Goal: Book appointment/travel/reservation

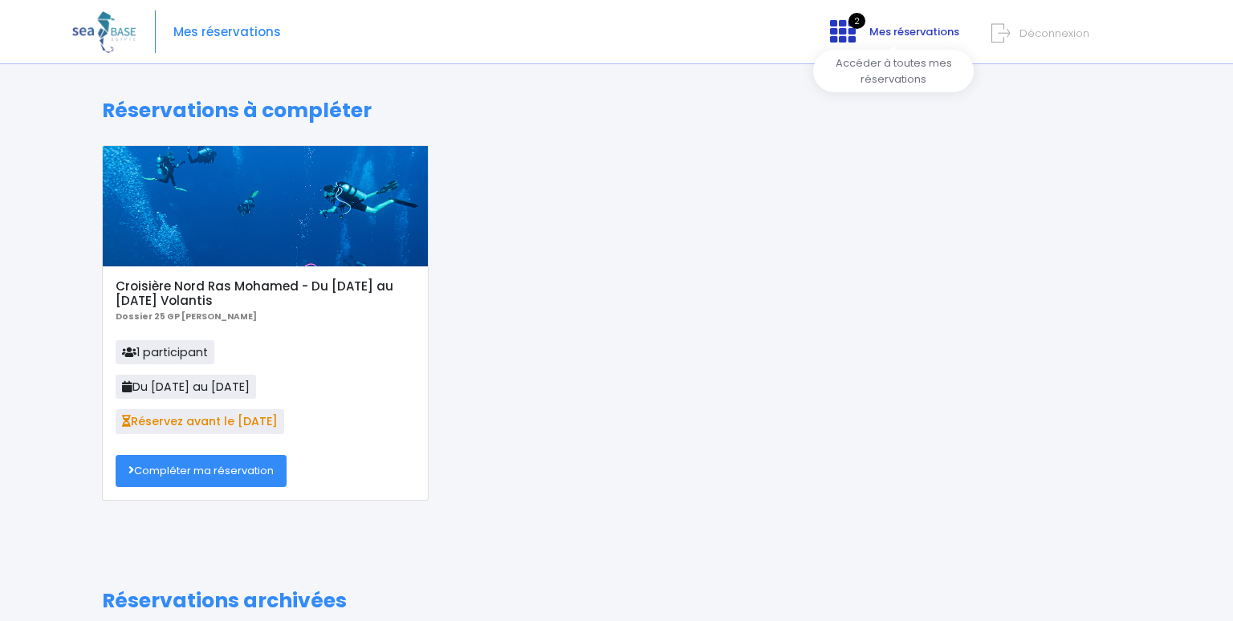
click at [877, 28] on span "Mes réservations" at bounding box center [914, 31] width 90 height 15
click at [856, 31] on icon at bounding box center [843, 31] width 26 height 26
click at [910, 66] on div "Notre plateforme de réservation n'est pas compatible avec votre appareil. Veuil…" at bounding box center [616, 506] width 1233 height 1013
click at [929, 27] on span "Mes réservations" at bounding box center [914, 31] width 90 height 15
click at [216, 468] on link "Compléter ma réservation" at bounding box center [201, 471] width 171 height 32
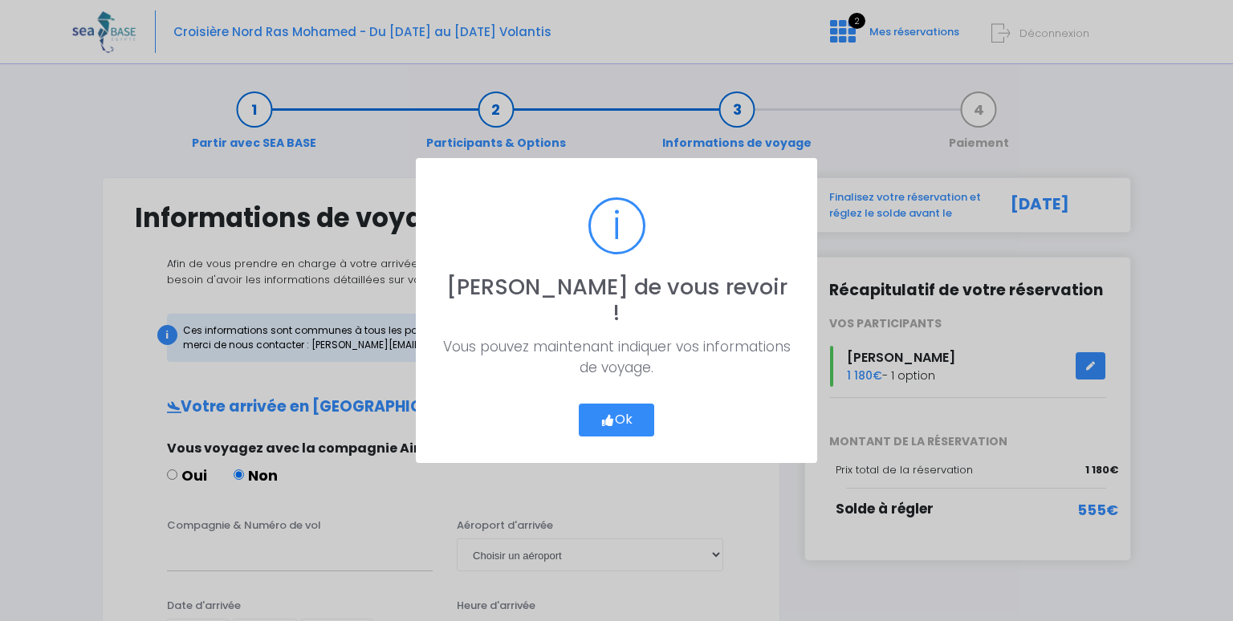
click at [633, 406] on button "Ok" at bounding box center [616, 421] width 75 height 34
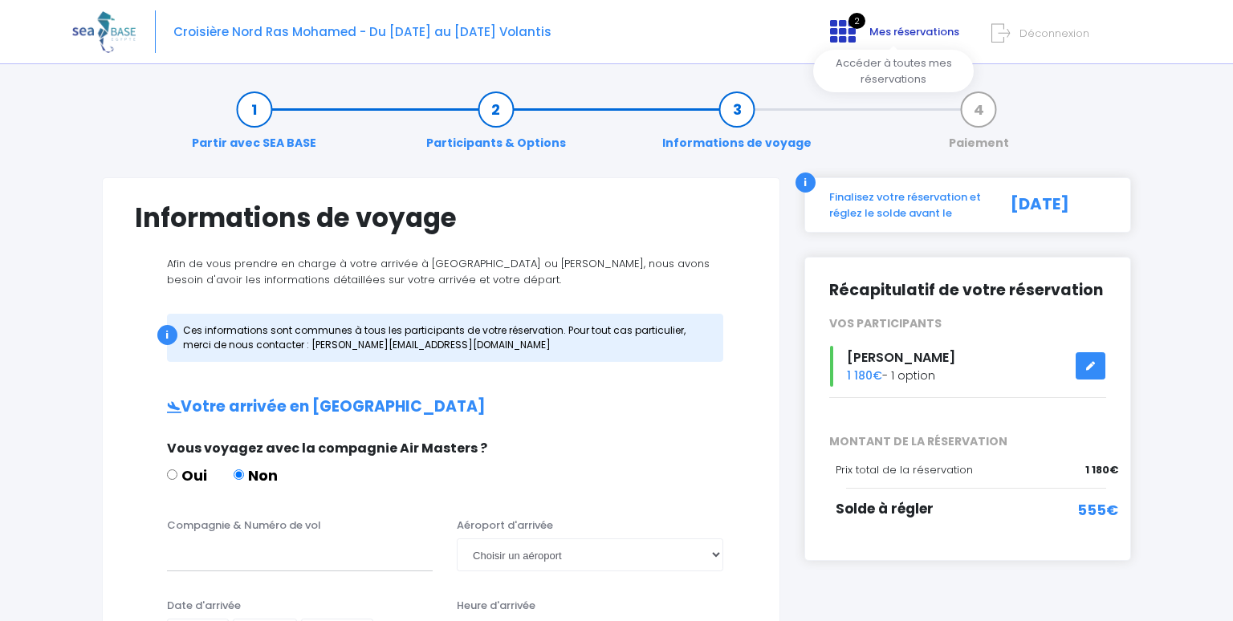
click at [883, 29] on span "Mes réservations" at bounding box center [914, 31] width 90 height 15
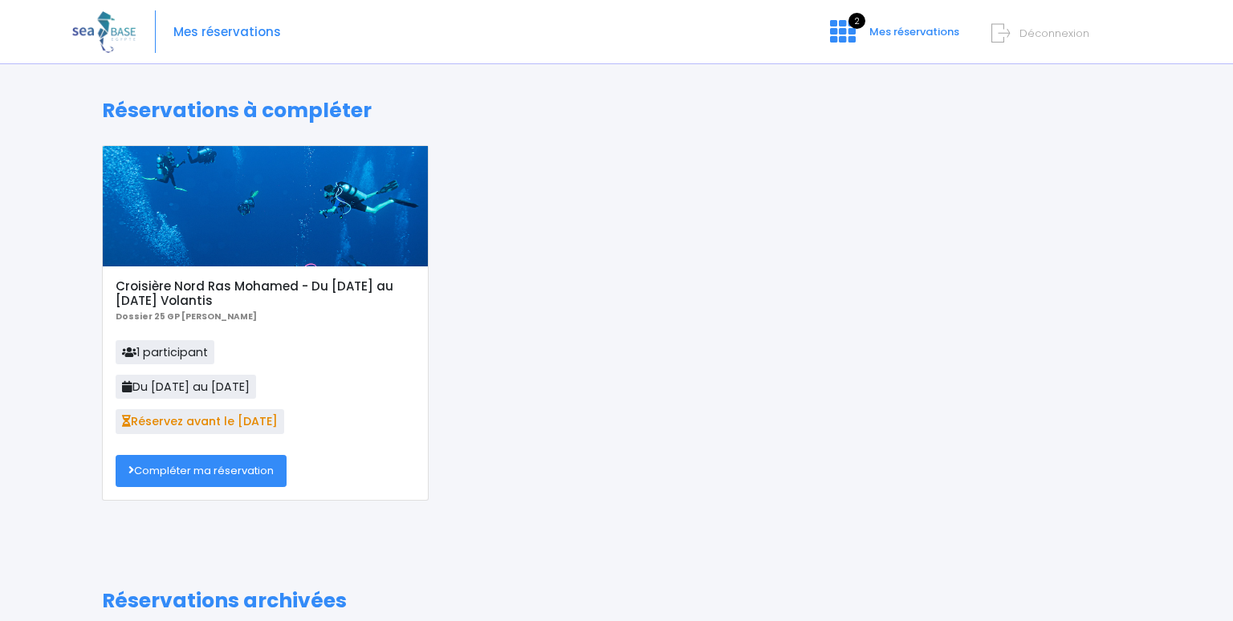
click at [197, 472] on link "Compléter ma réservation" at bounding box center [201, 471] width 171 height 32
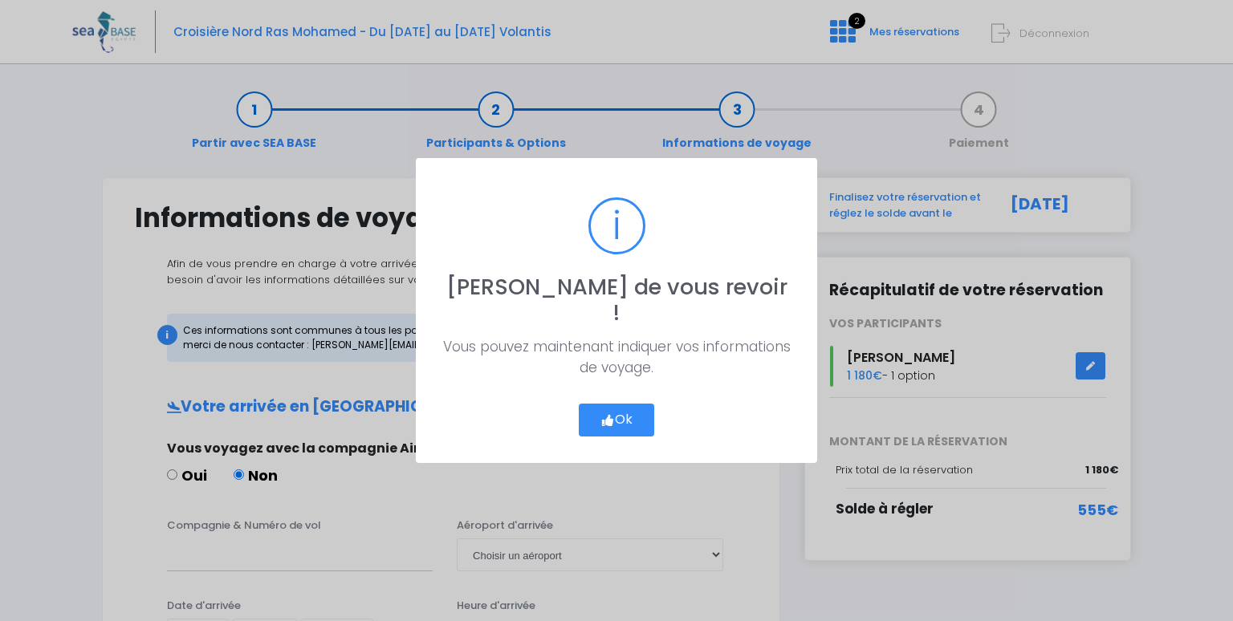
click at [612, 421] on icon "button" at bounding box center [607, 421] width 14 height 0
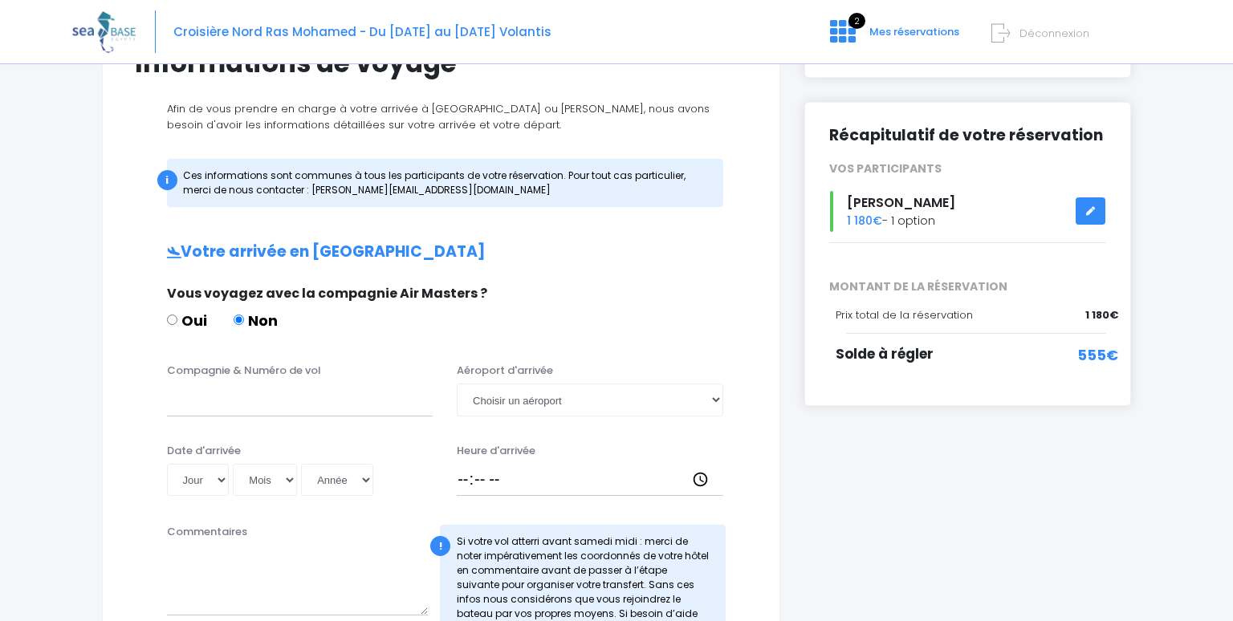
scroll to position [169, 0]
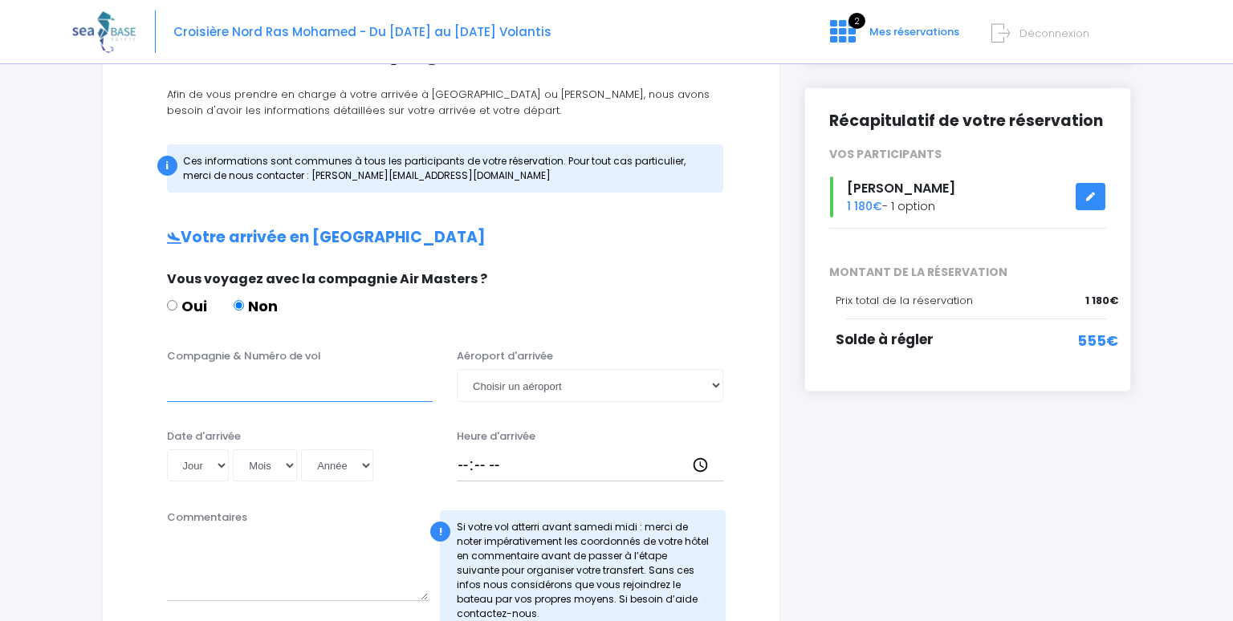
click at [310, 391] on input "Compagnie & Numéro de vol" at bounding box center [300, 385] width 267 height 32
paste input "TO4340"
type input "Transavia TO4340"
click at [457, 369] on select "Choisir un aéroport Hurghada Marsa Alam" at bounding box center [590, 385] width 267 height 32
select select "Hurghada"
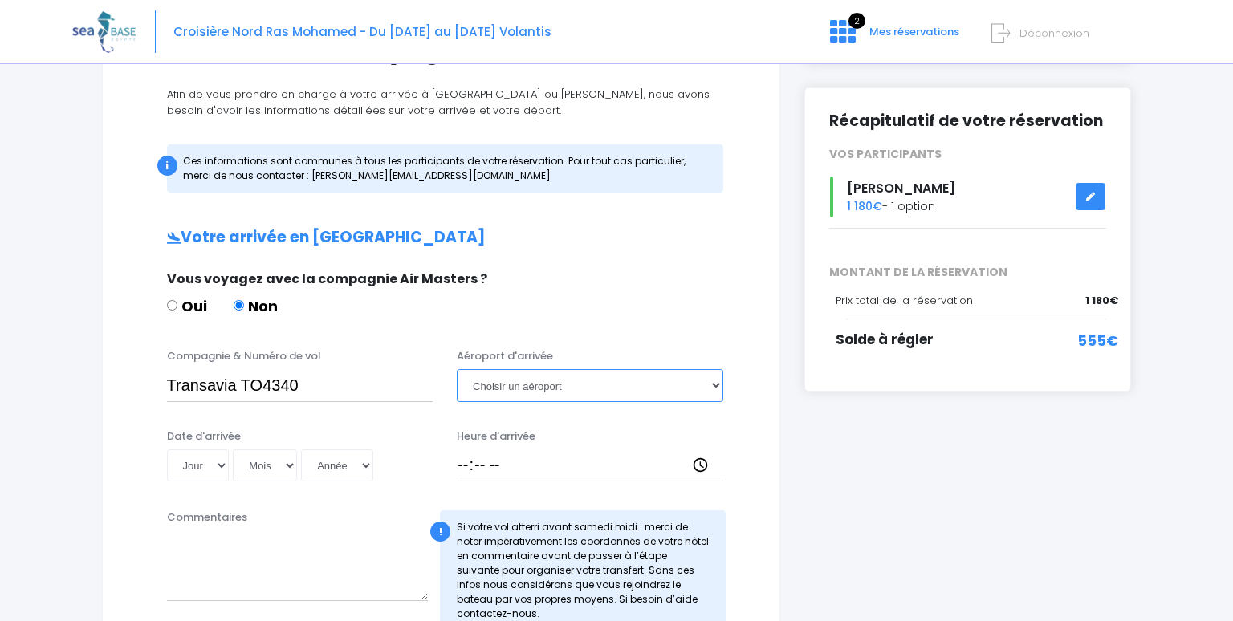
click option "Hurghada" at bounding box center [0, 0] width 0 height 0
click at [470, 461] on input "Heure d'arrivée" at bounding box center [590, 466] width 267 height 32
type input "16:15"
click at [167, 450] on select "Jour 01 02 03 04 05 06 07 08 09 10 11 12 13 14 15 16 17 18 19 20 21 22 23 24 25…" at bounding box center [198, 466] width 63 height 32
select select "25"
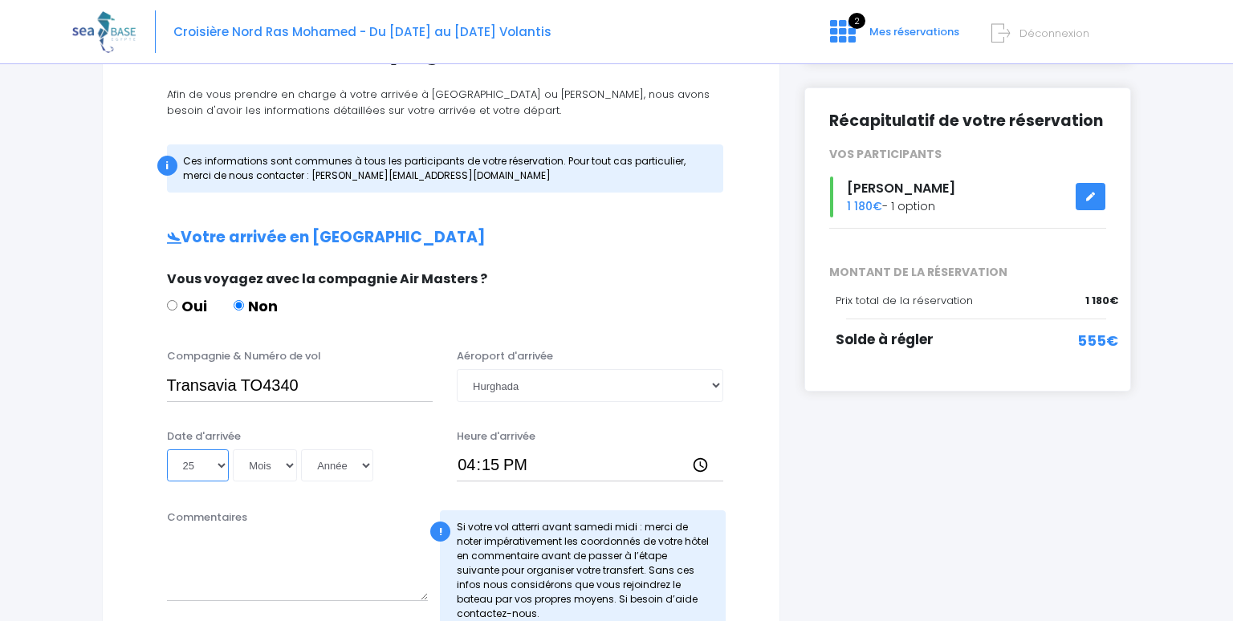
click option "25" at bounding box center [0, 0] width 0 height 0
click at [233, 450] on select "Mois 01 02 03 04 05 06 07 08 09 10 11 12" at bounding box center [265, 466] width 64 height 32
select select "10"
click option "10" at bounding box center [0, 0] width 0 height 0
click at [301, 450] on select "Année 2045 2044 2043 2042 2041 2040 2039 2038 2037 2036 2035 2034 2033 2032 203…" at bounding box center [337, 466] width 72 height 32
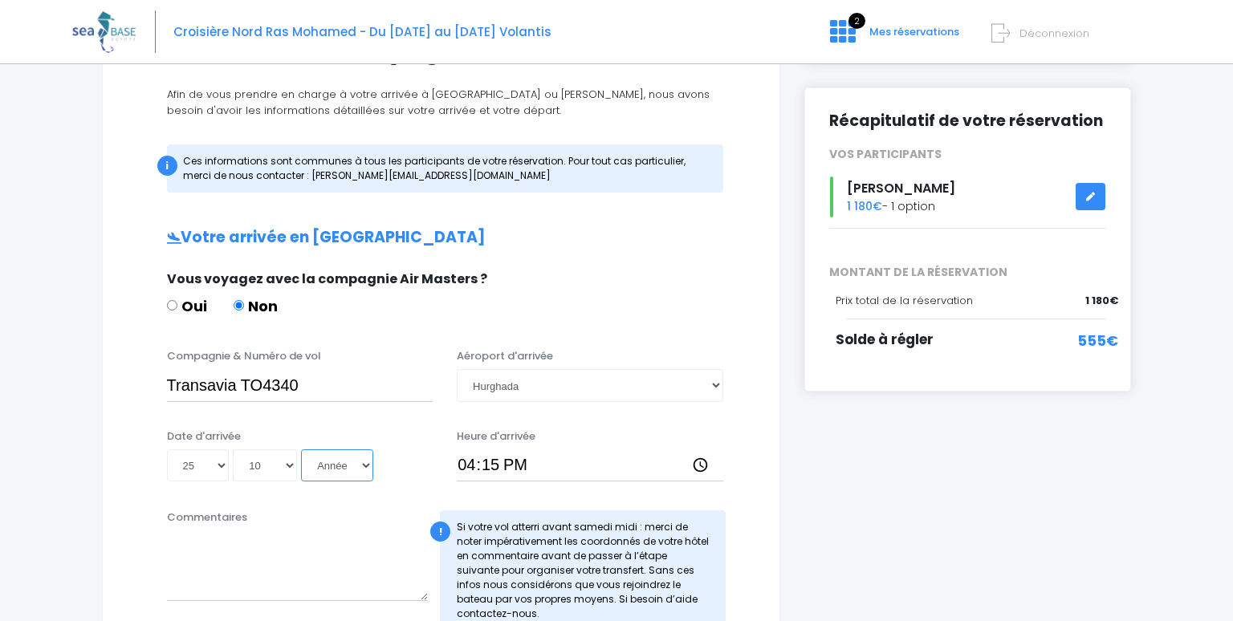
select select "2025"
click option "2025" at bounding box center [0, 0] width 0 height 0
type input "2025-10-25"
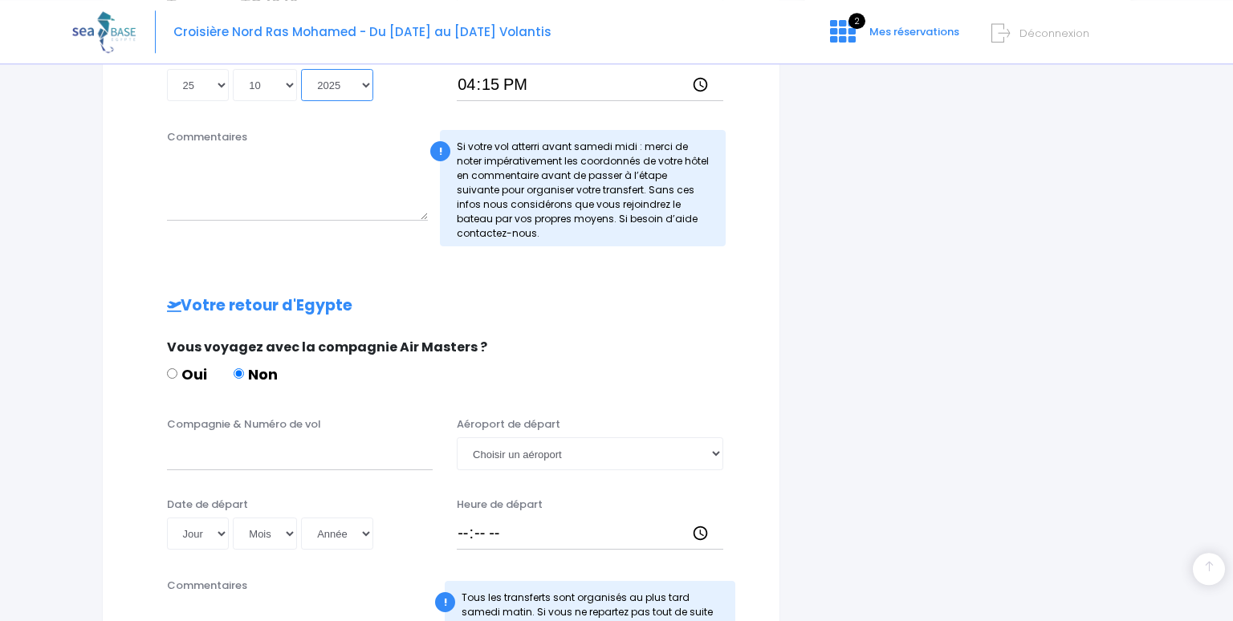
scroll to position [593, 0]
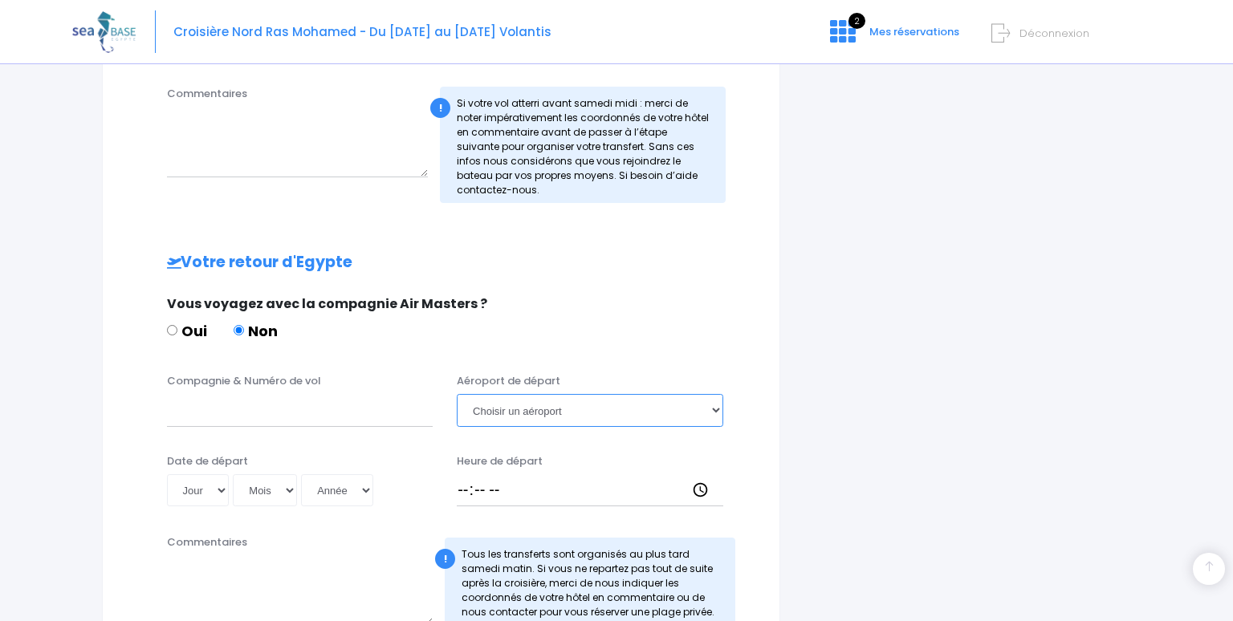
click at [457, 394] on select "Choisir un aéroport Hurghada Marsa Alam" at bounding box center [590, 410] width 267 height 32
select select "Hurghada"
click option "Hurghada" at bounding box center [0, 0] width 0 height 0
click at [238, 416] on input "Compagnie & Numéro de vol" at bounding box center [300, 410] width 267 height 32
paste input "Egyptair · MS45"
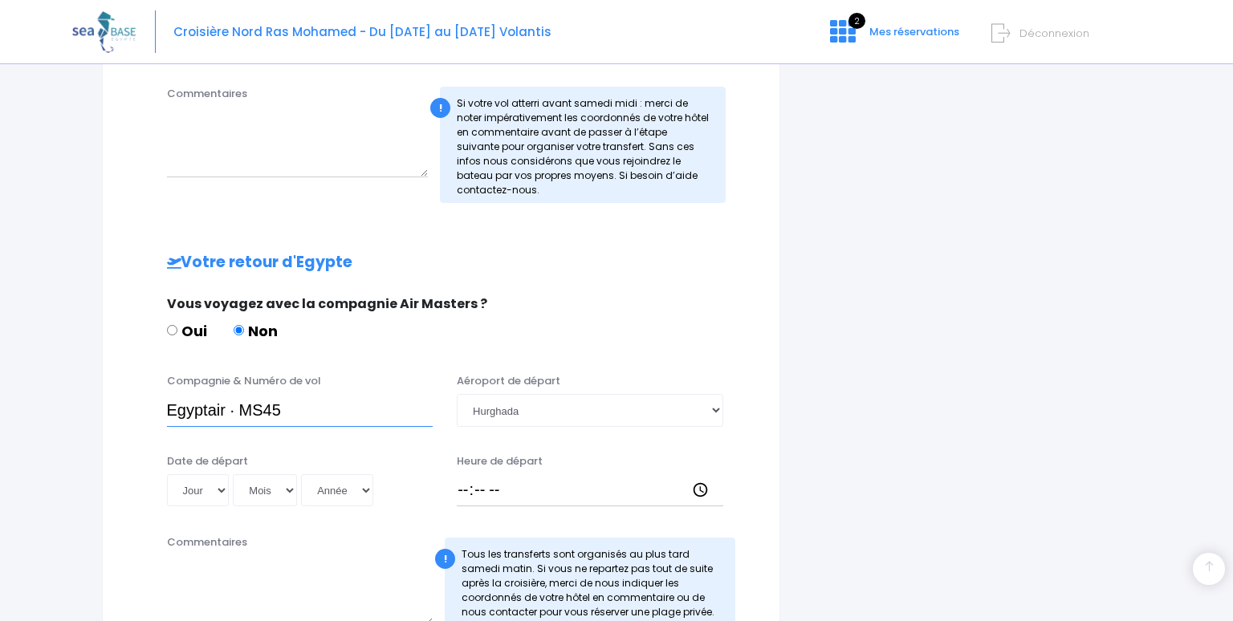
click at [236, 413] on input "Egyptair · MS45" at bounding box center [300, 410] width 267 height 32
type input "Egyptair MS45"
click at [167, 474] on select "Jour 01 02 03 04 05 06 07 08 09 10 11 12 13 14 15 16 17 18 19 20 21 22 23 24 25…" at bounding box center [198, 490] width 63 height 32
select select "01"
click option "01" at bounding box center [0, 0] width 0 height 0
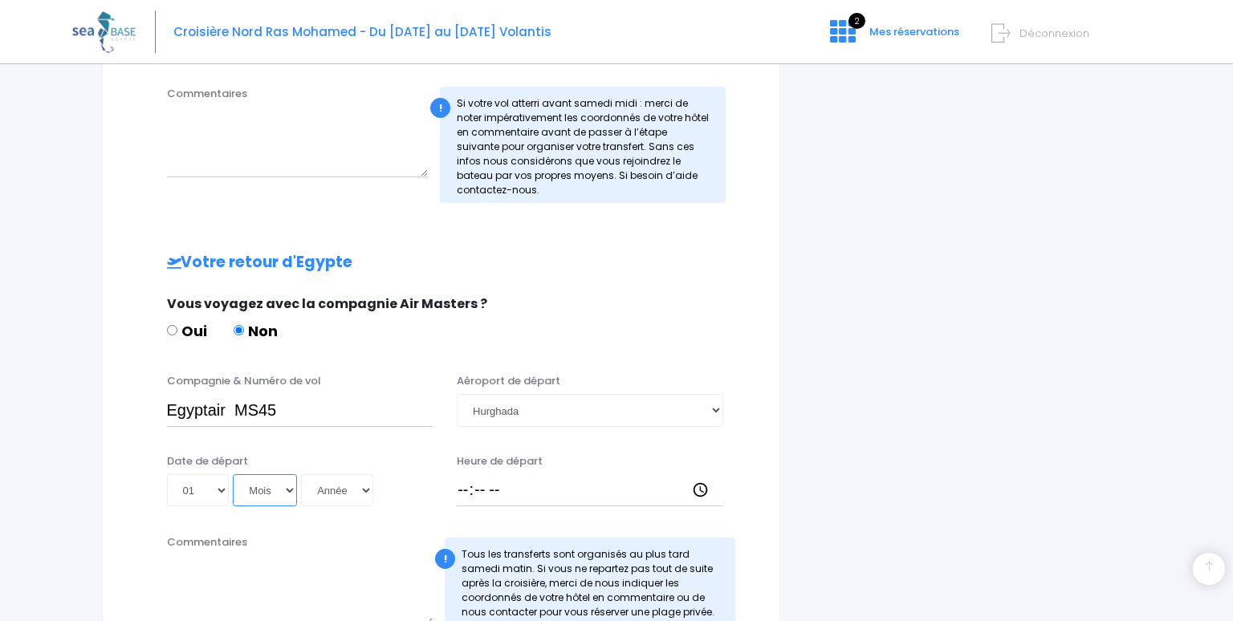
click at [233, 474] on select "Mois 01 02 03 04 05 06 07 08 09 10 11 12" at bounding box center [265, 490] width 64 height 32
select select "11"
click option "11" at bounding box center [0, 0] width 0 height 0
click at [301, 474] on select "Année 2045 2044 2043 2042 2041 2040 2039 2038 2037 2036 2035 2034 2033 2032 203…" at bounding box center [337, 490] width 72 height 32
select select "2025"
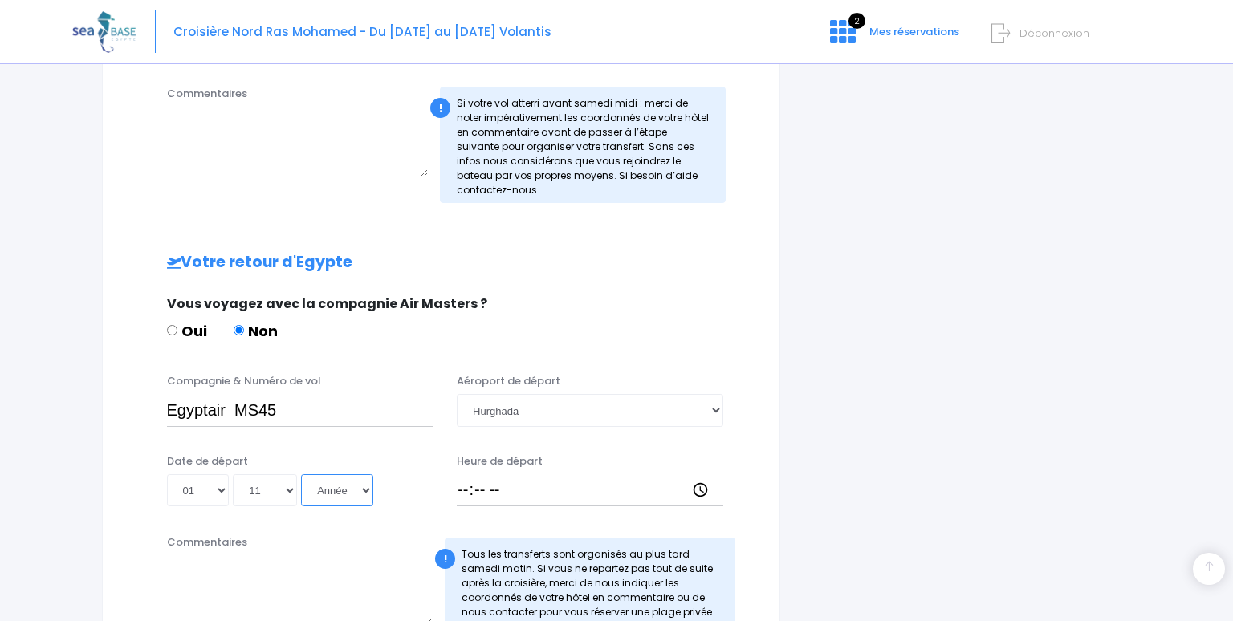
click option "2025" at bounding box center [0, 0] width 0 height 0
type input "2025-11-01"
click at [462, 486] on input "Heure de départ" at bounding box center [590, 490] width 267 height 32
type input "07:55"
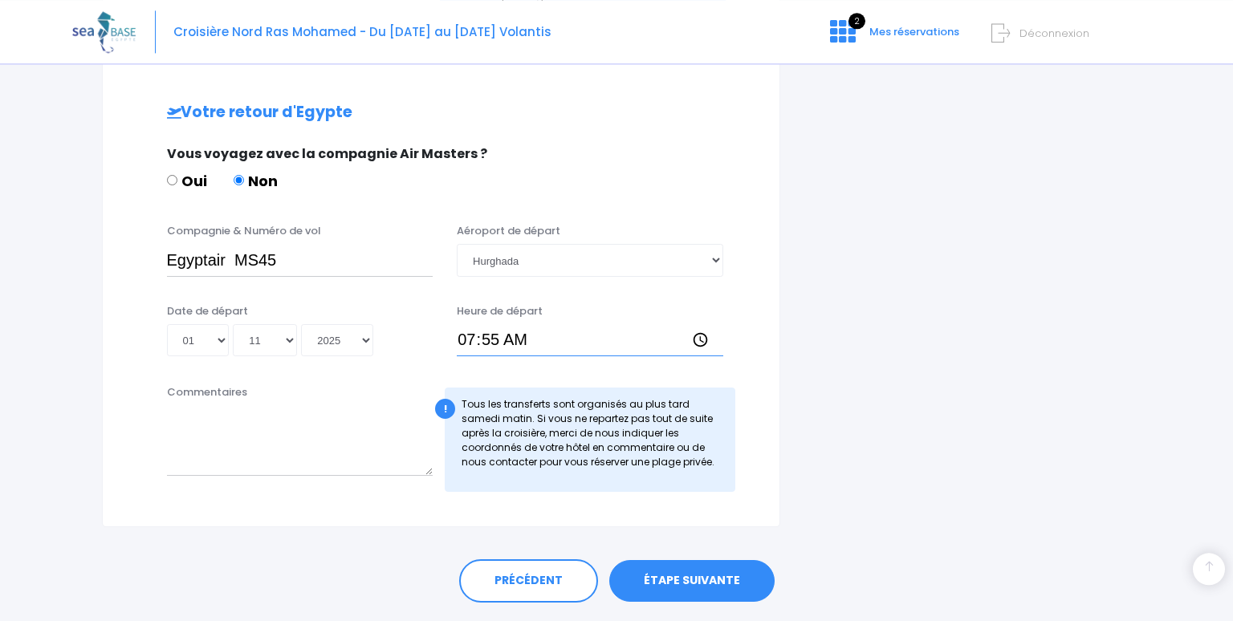
scroll to position [787, 0]
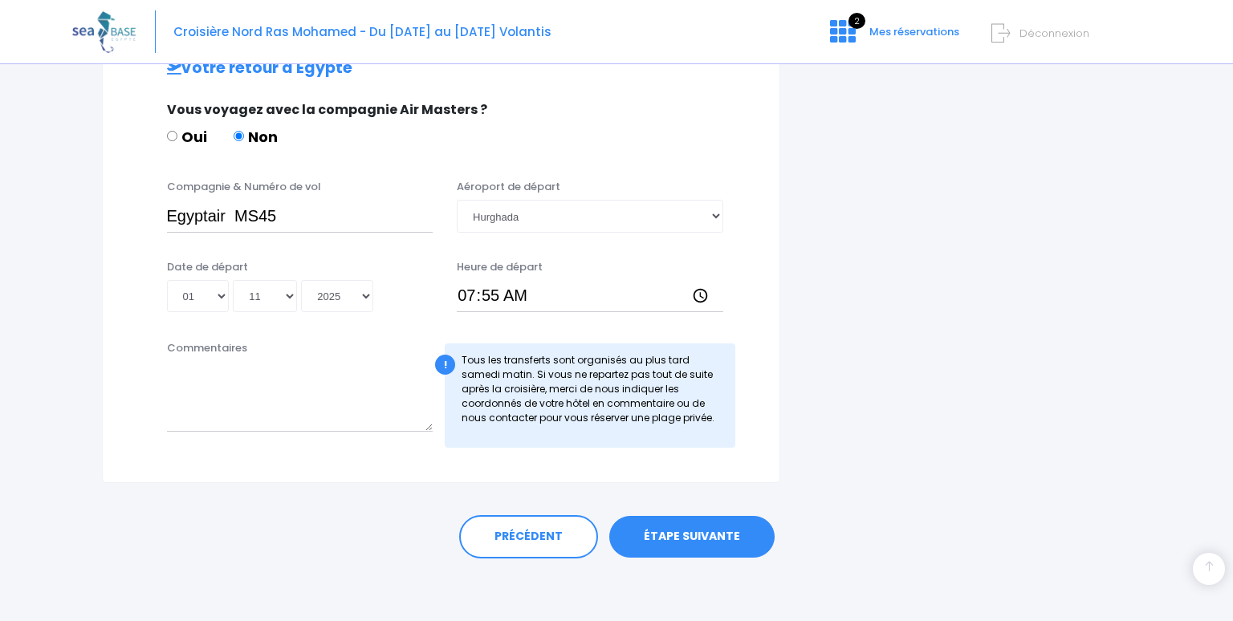
click at [676, 527] on link "ÉTAPE SUIVANTE" at bounding box center [691, 537] width 165 height 42
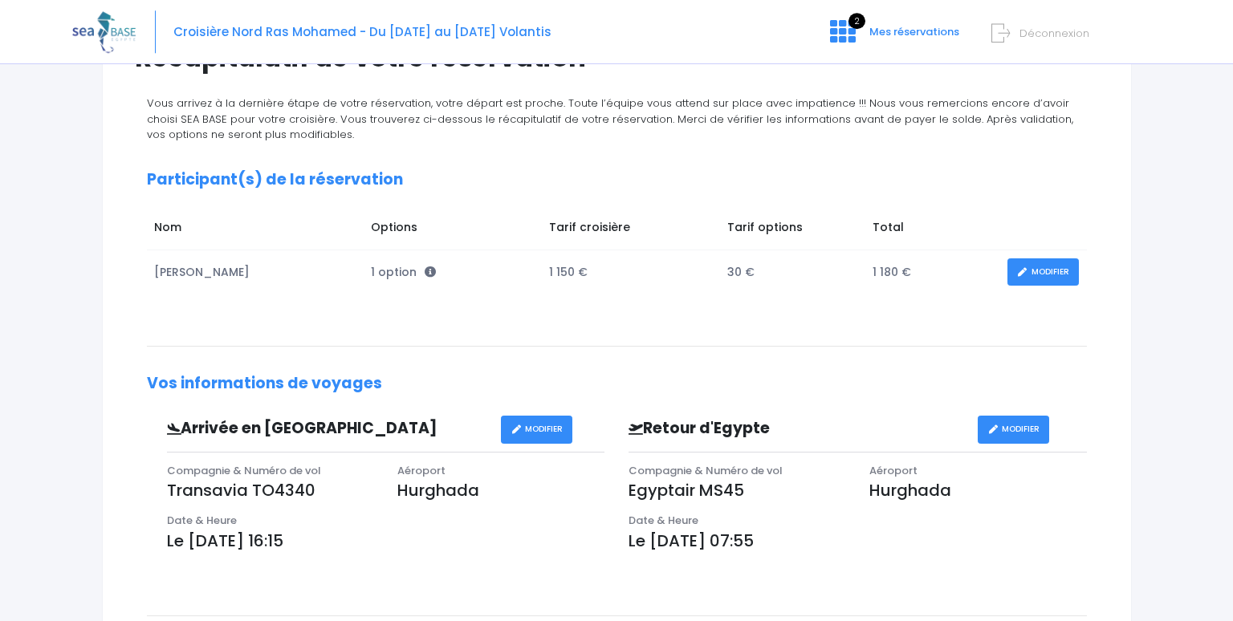
scroll to position [81, 0]
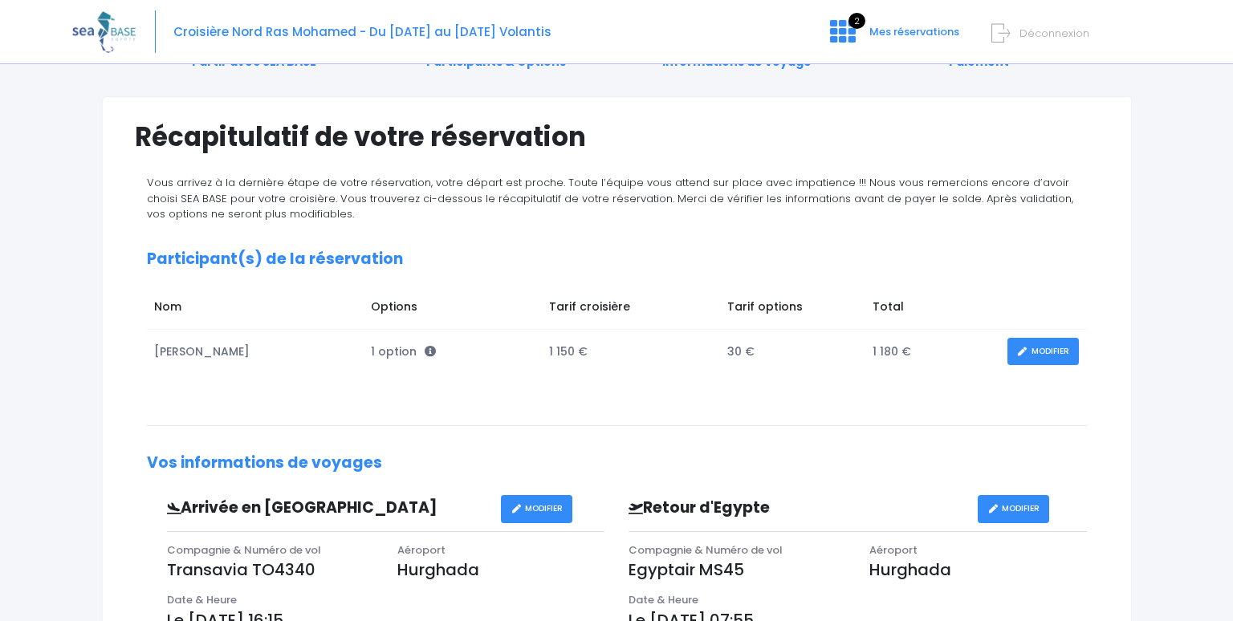
click at [1057, 348] on link "MODIFIER" at bounding box center [1042, 352] width 71 height 28
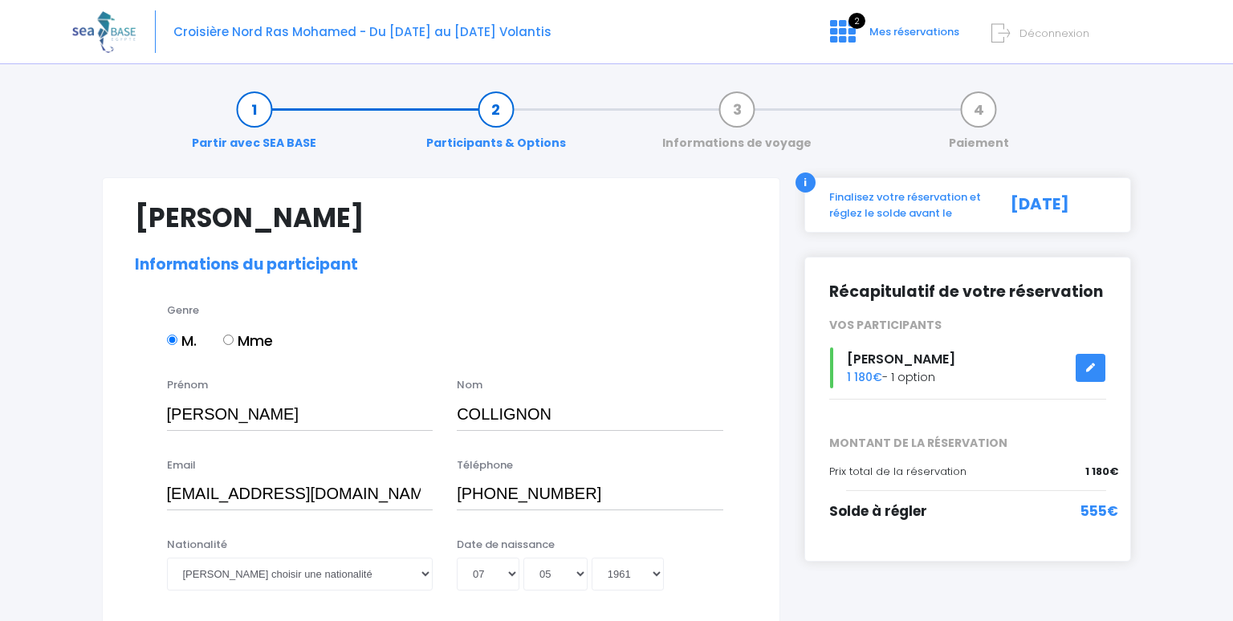
select select "N2"
select select "M"
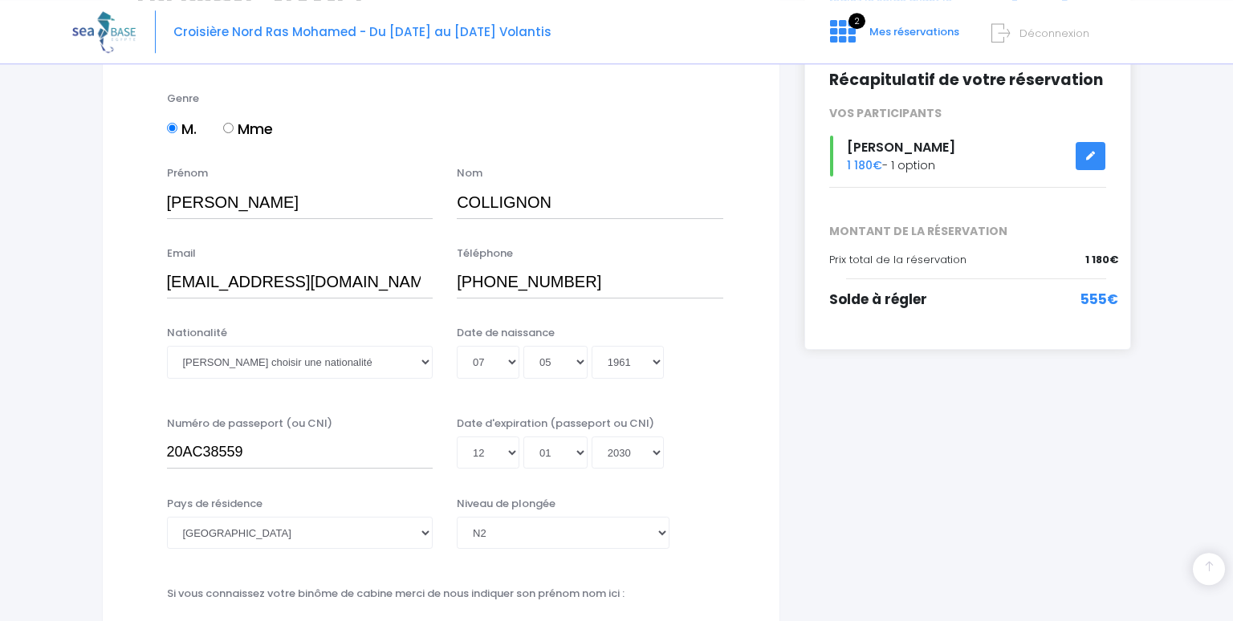
scroll to position [254, 0]
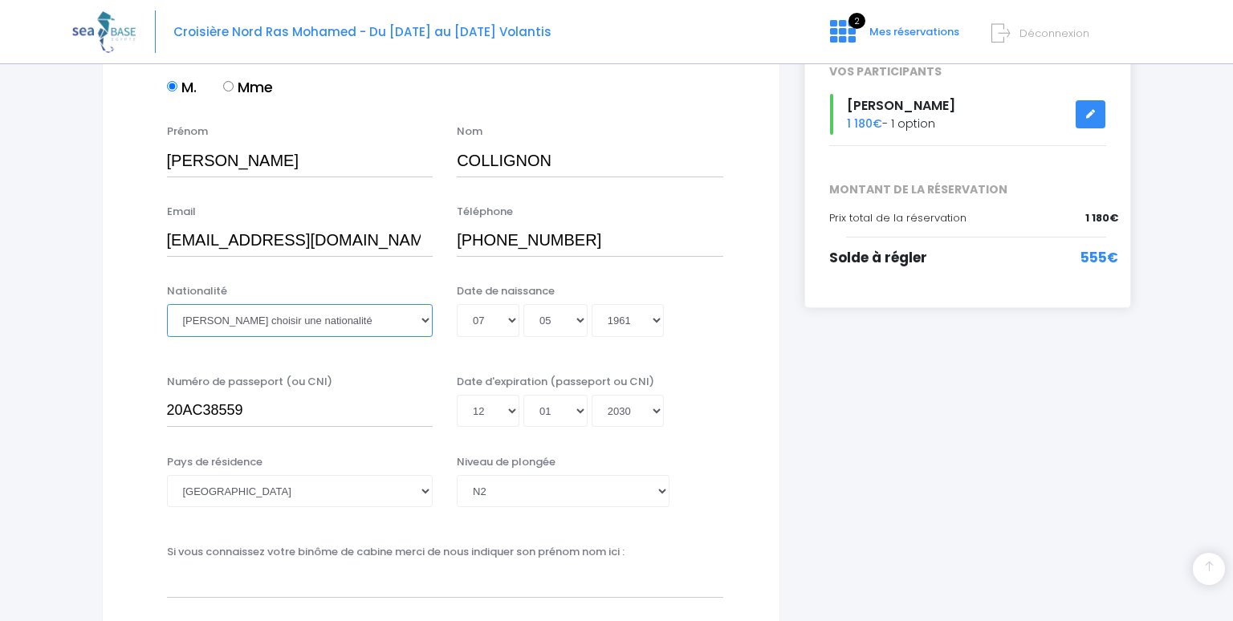
click at [167, 304] on select "Veuillez choisir une nationalité [DEMOGRAPHIC_DATA] Algerienne Allemande [GEOGR…" at bounding box center [300, 320] width 267 height 32
select select "Française"
click option "Française" at bounding box center [0, 0] width 0 height 0
click at [352, 413] on input "20AC38559" at bounding box center [300, 411] width 267 height 32
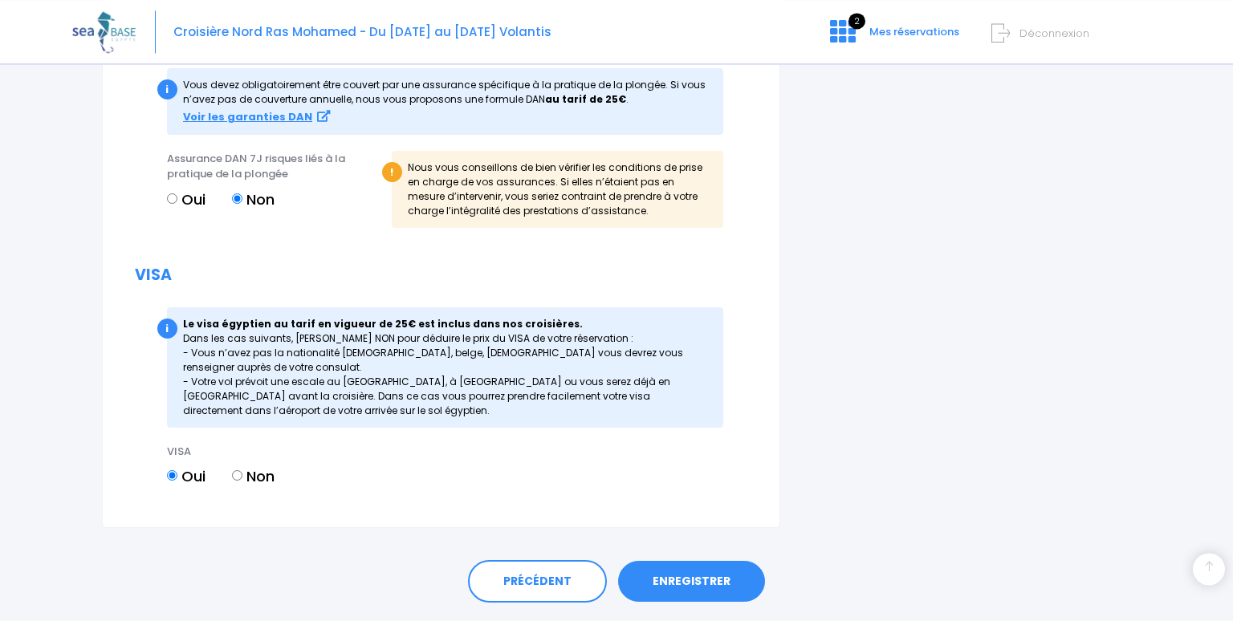
scroll to position [1788, 0]
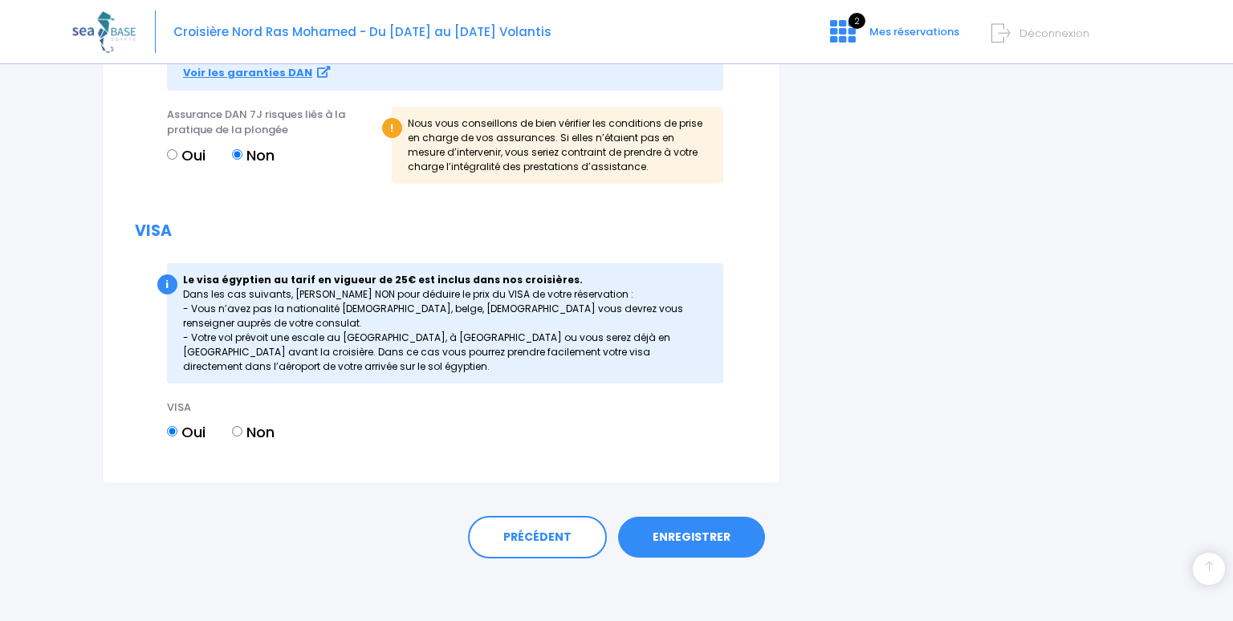
click at [677, 529] on link "ENREGISTRER" at bounding box center [691, 538] width 147 height 42
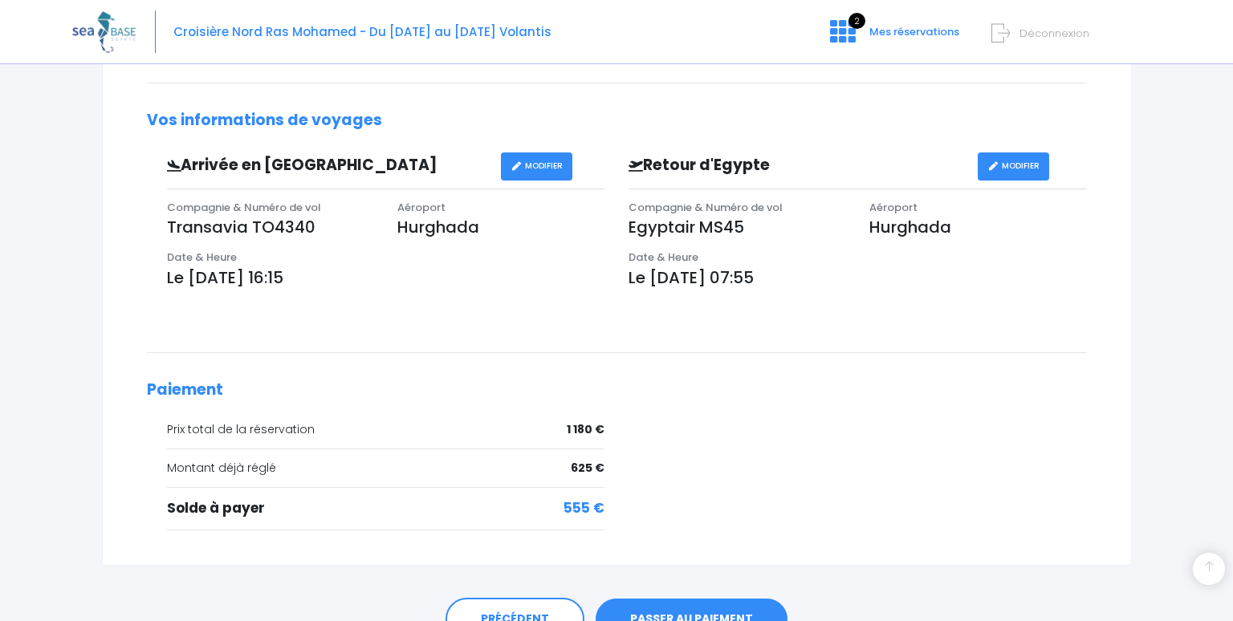
scroll to position [505, 0]
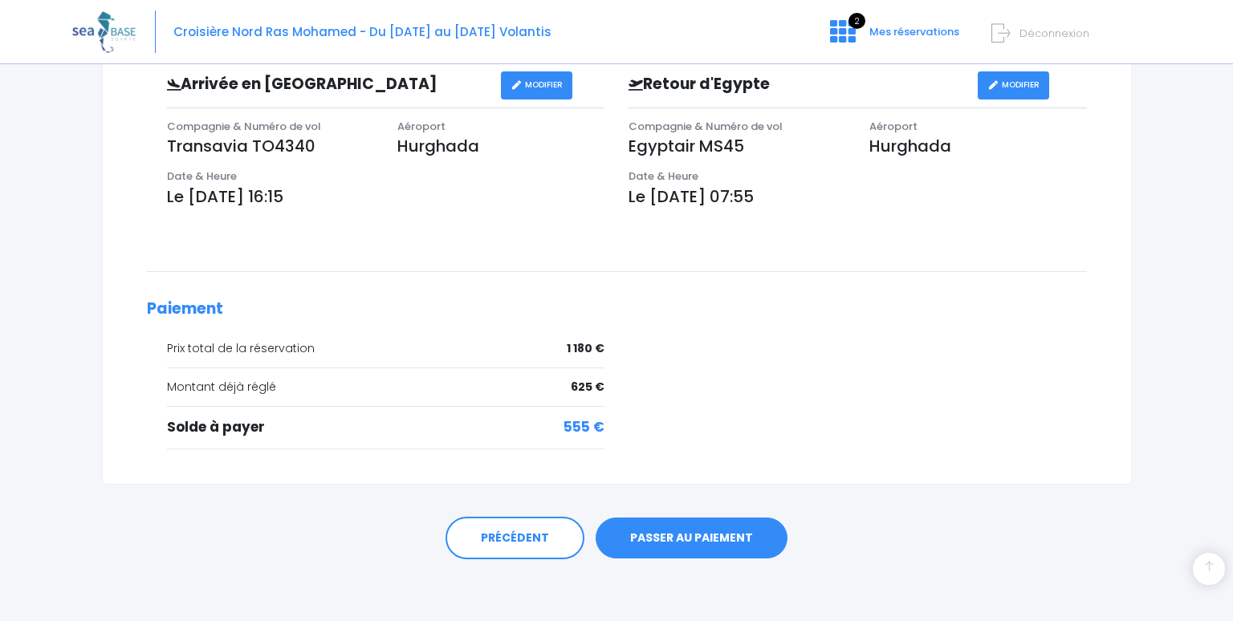
click at [736, 523] on link "PASSER AU PAIEMENT" at bounding box center [692, 539] width 192 height 42
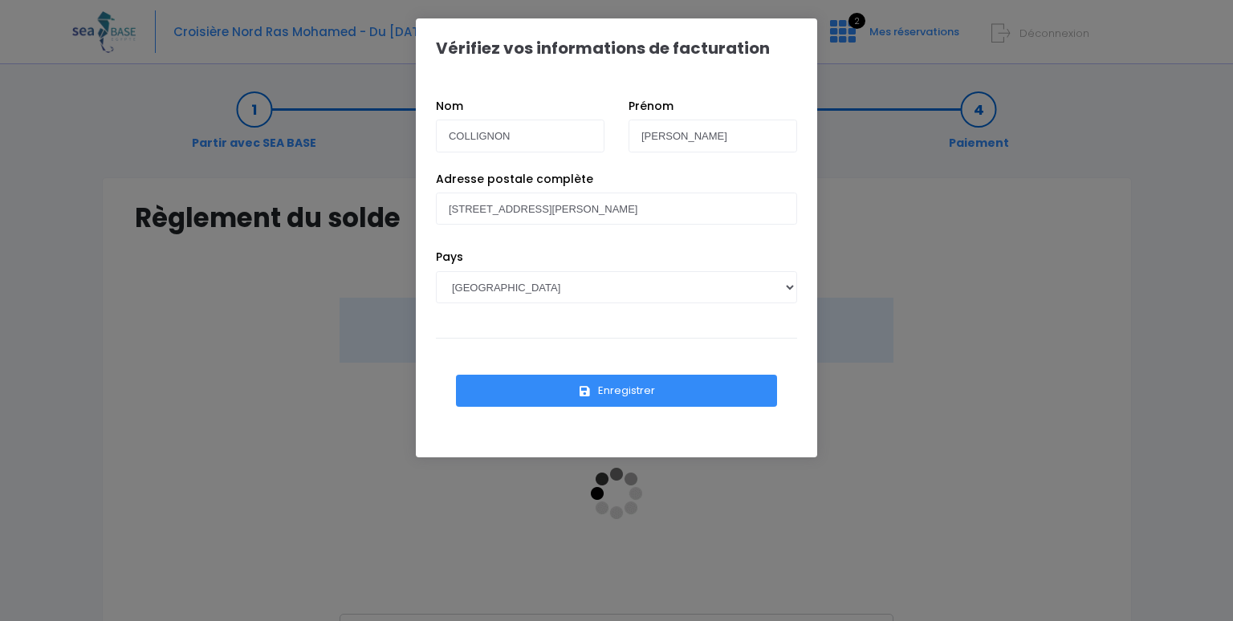
click at [663, 396] on button "Enregistrer" at bounding box center [616, 391] width 321 height 32
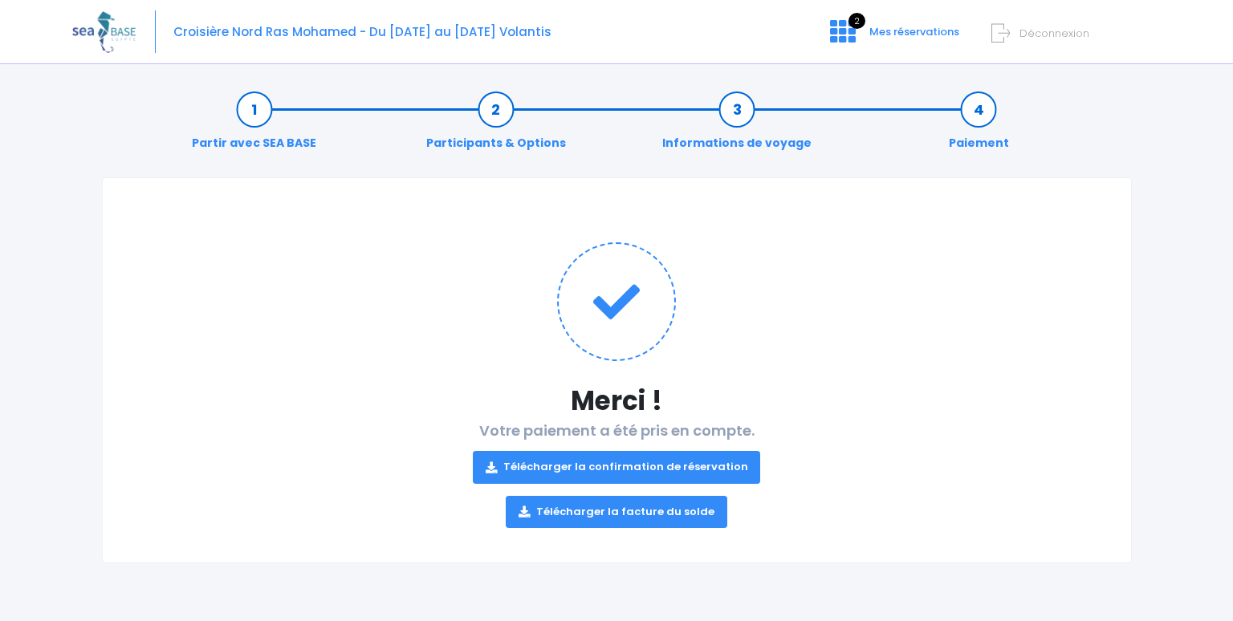
click at [708, 466] on link "Télécharger la confirmation de réservation" at bounding box center [617, 467] width 288 height 32
click at [576, 513] on link "Télécharger la facture du solde" at bounding box center [617, 512] width 222 height 32
